Goal: Task Accomplishment & Management: Manage account settings

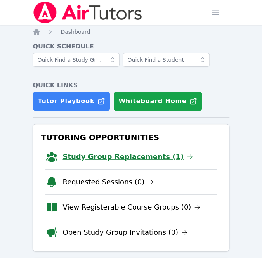
click at [140, 155] on link "Study Group Replacements (1)" at bounding box center [127, 156] width 130 height 11
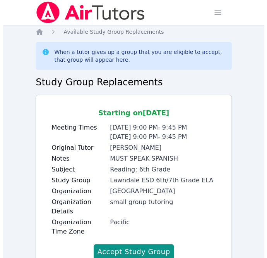
scroll to position [29, 0]
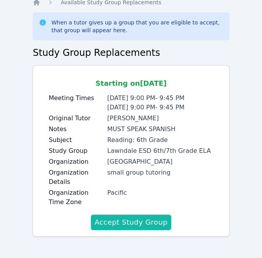
click at [139, 217] on button "Accept Study Group" at bounding box center [131, 222] width 81 height 16
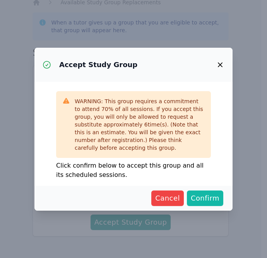
click at [207, 199] on span "Confirm" at bounding box center [205, 198] width 29 height 11
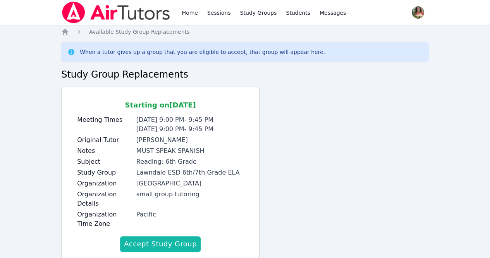
click at [153, 241] on button "Accept Study Group" at bounding box center [160, 244] width 81 height 16
